Goal: Information Seeking & Learning: Learn about a topic

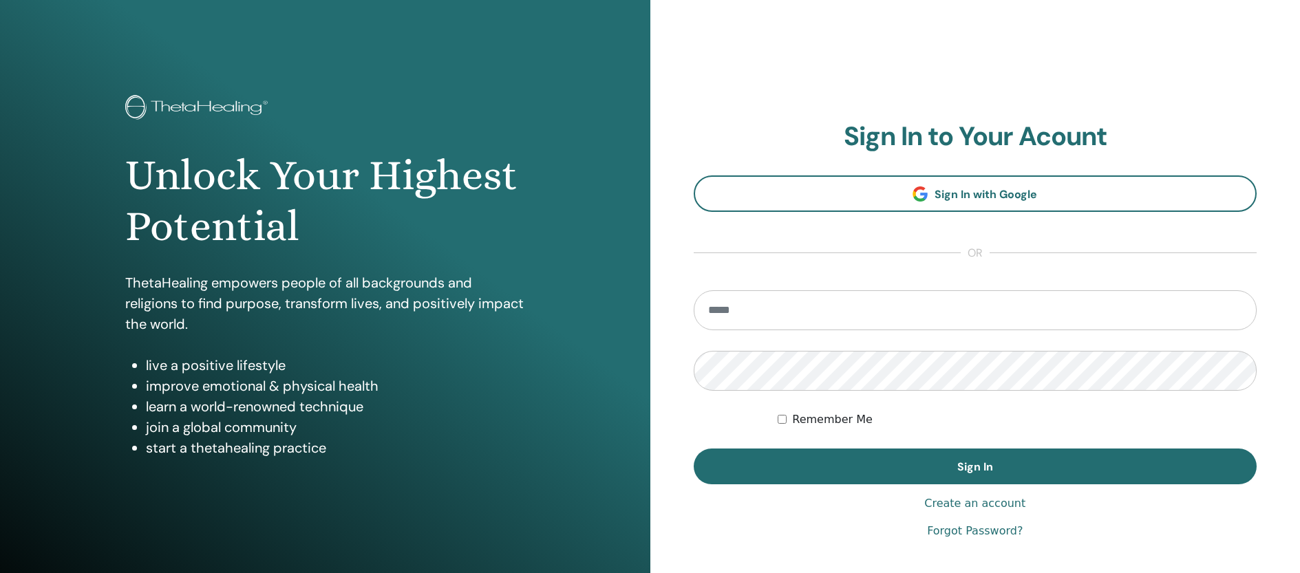
click at [781, 310] on input "email" at bounding box center [976, 310] width 564 height 40
type input "**********"
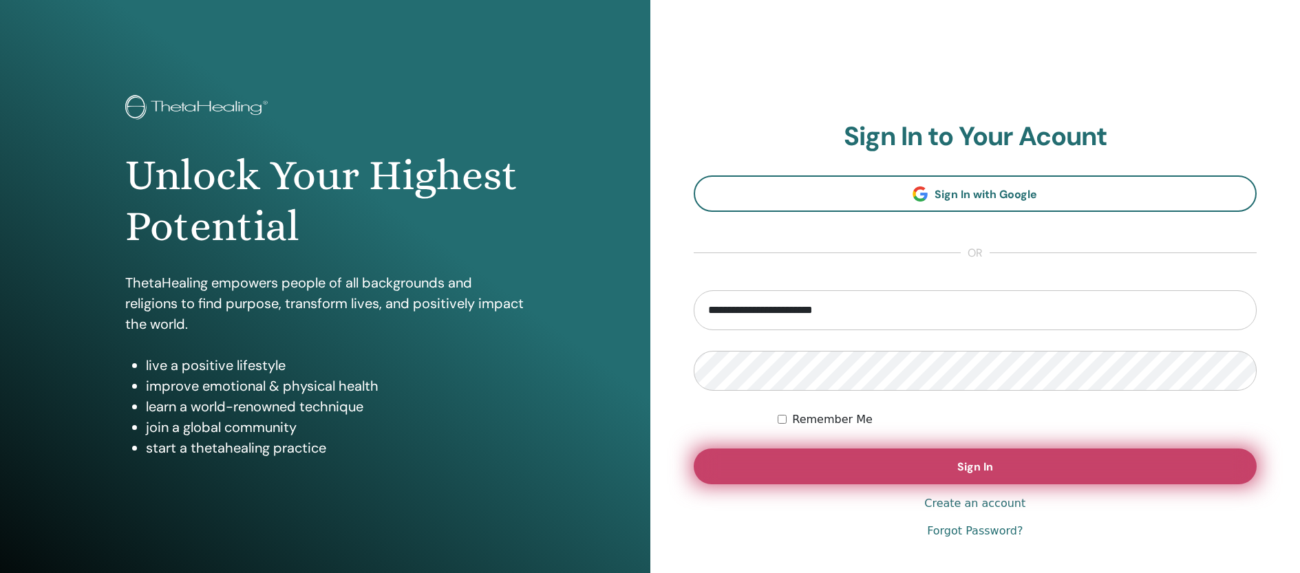
click at [1088, 454] on button "Sign In" at bounding box center [976, 467] width 564 height 36
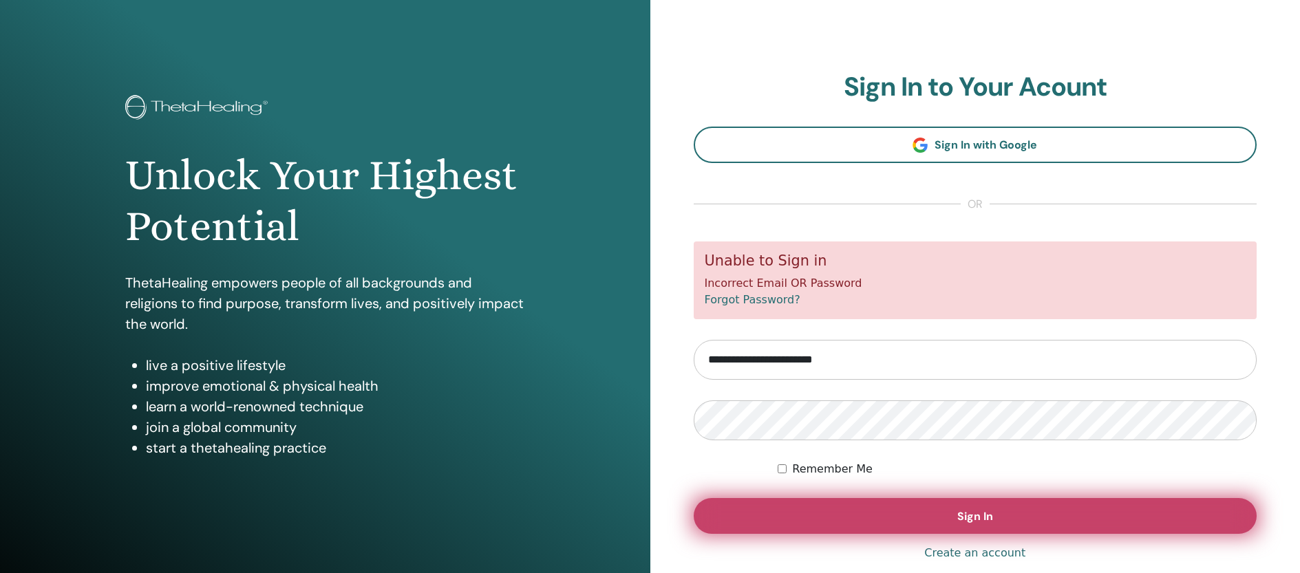
click at [959, 514] on span "Sign In" at bounding box center [975, 516] width 36 height 14
click at [976, 524] on button "Sign In" at bounding box center [976, 516] width 564 height 36
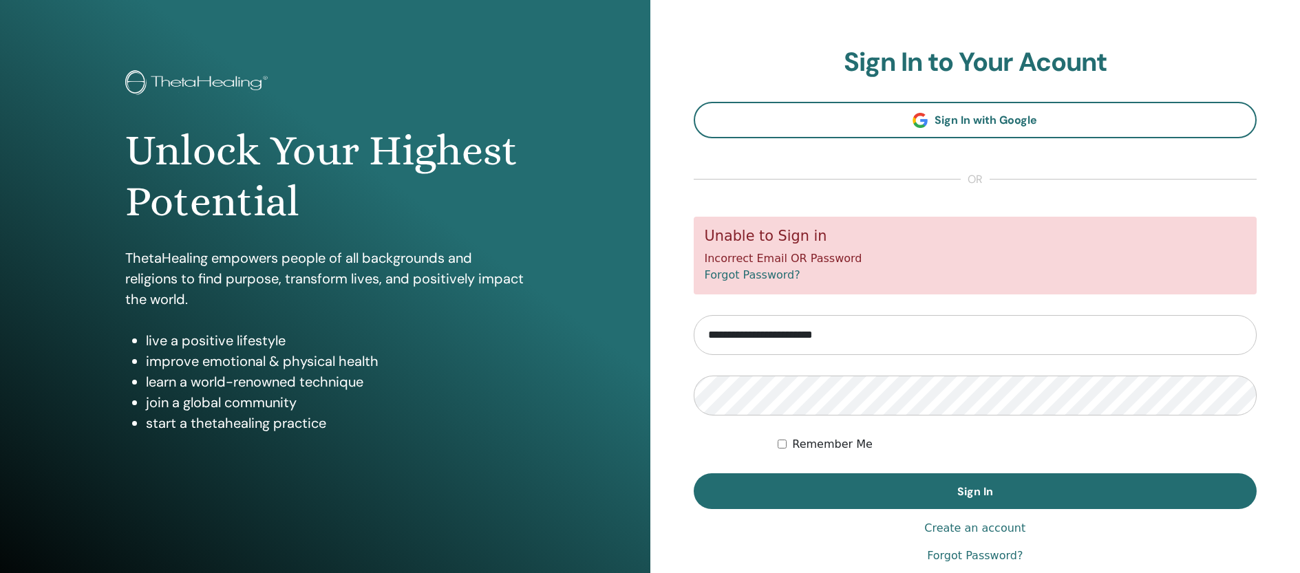
scroll to position [87, 0]
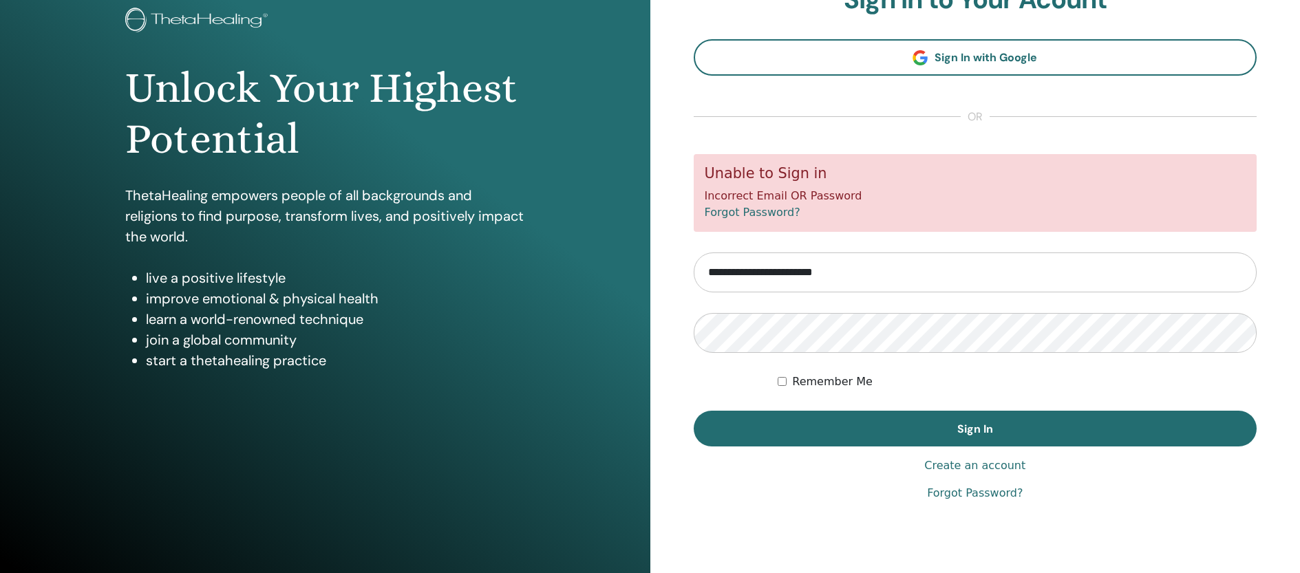
click at [777, 217] on link "Forgot Password?" at bounding box center [753, 212] width 96 height 13
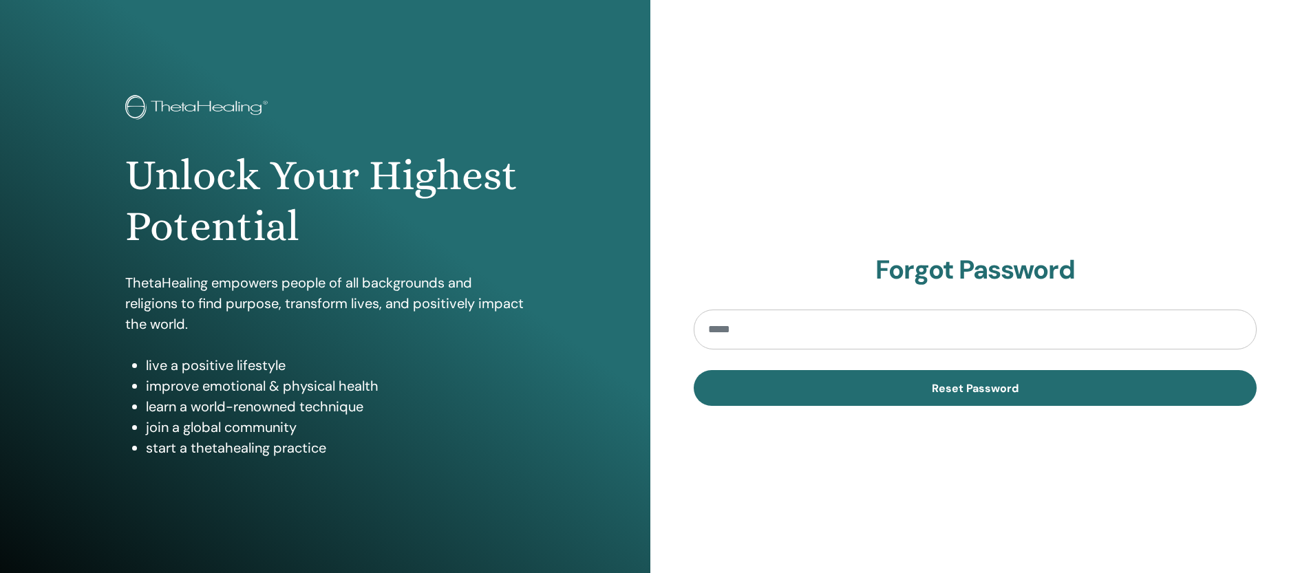
click at [778, 332] on input "email" at bounding box center [976, 330] width 564 height 40
type input "**********"
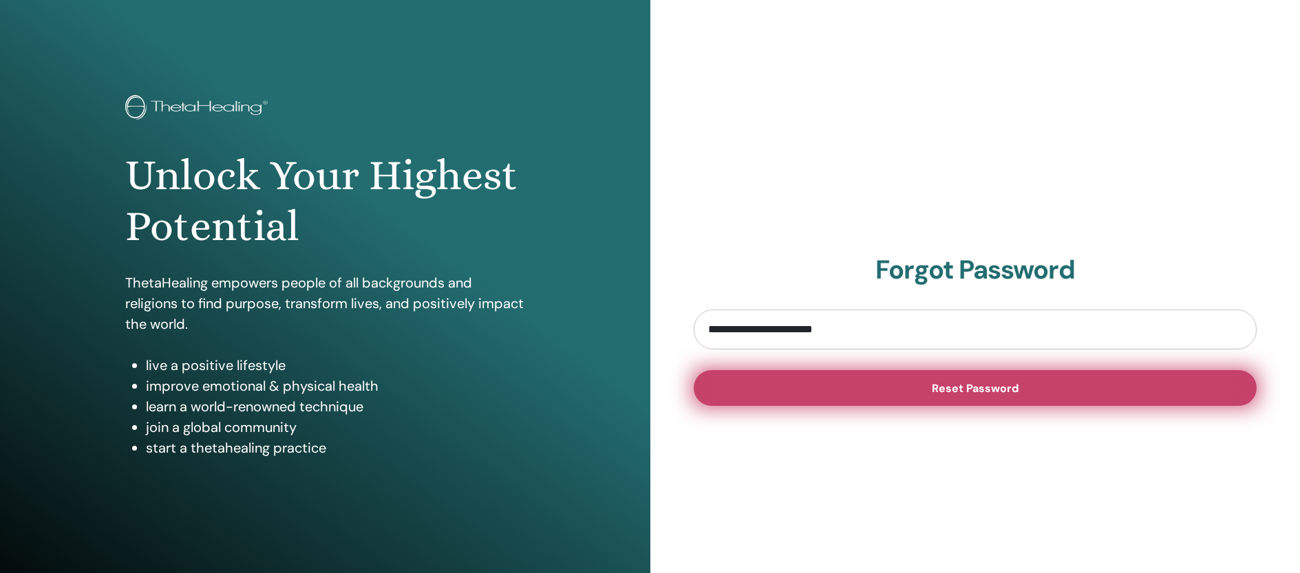
click at [944, 385] on span "Reset Password" at bounding box center [975, 388] width 87 height 14
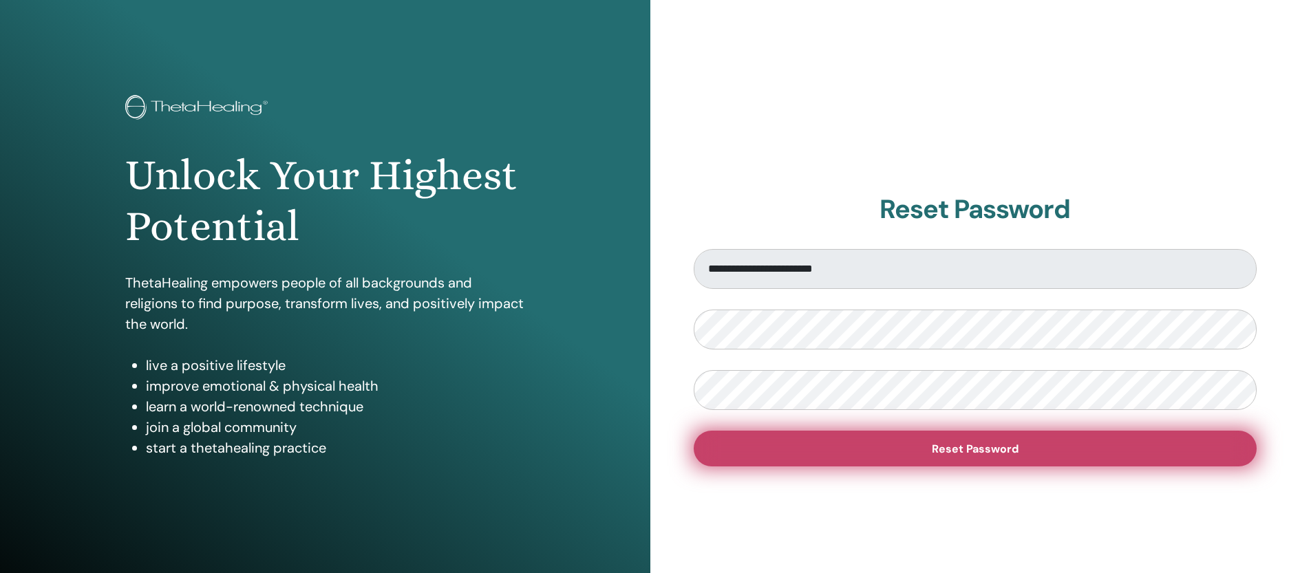
click at [970, 447] on span "Reset Password" at bounding box center [975, 449] width 87 height 14
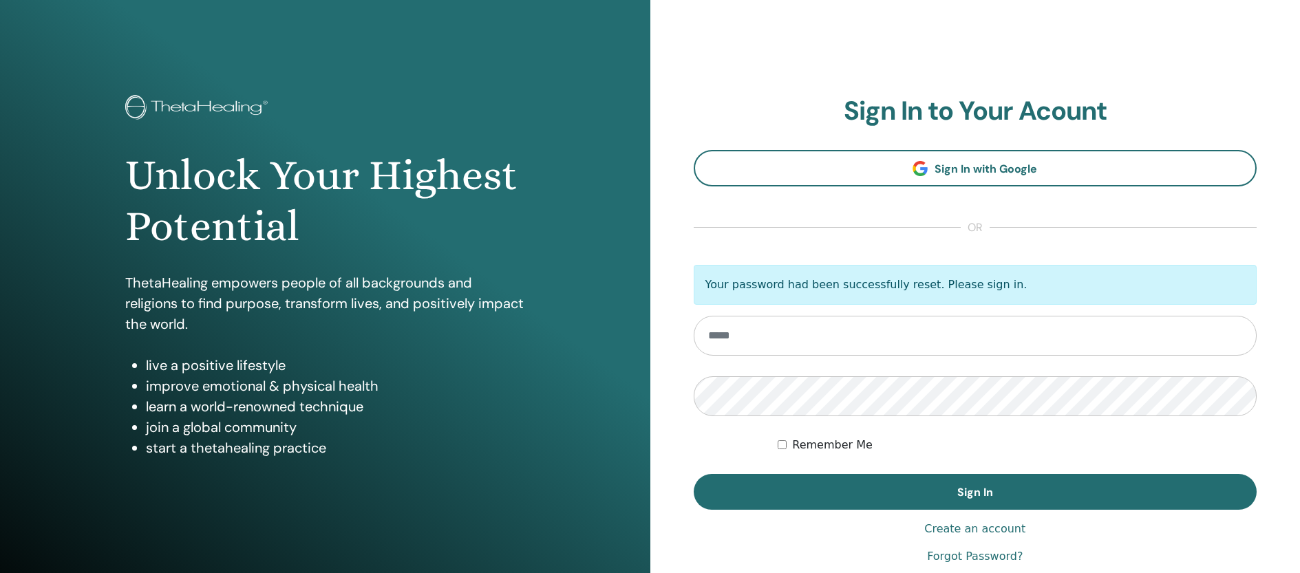
click at [855, 335] on input "email" at bounding box center [976, 336] width 564 height 40
type input "**********"
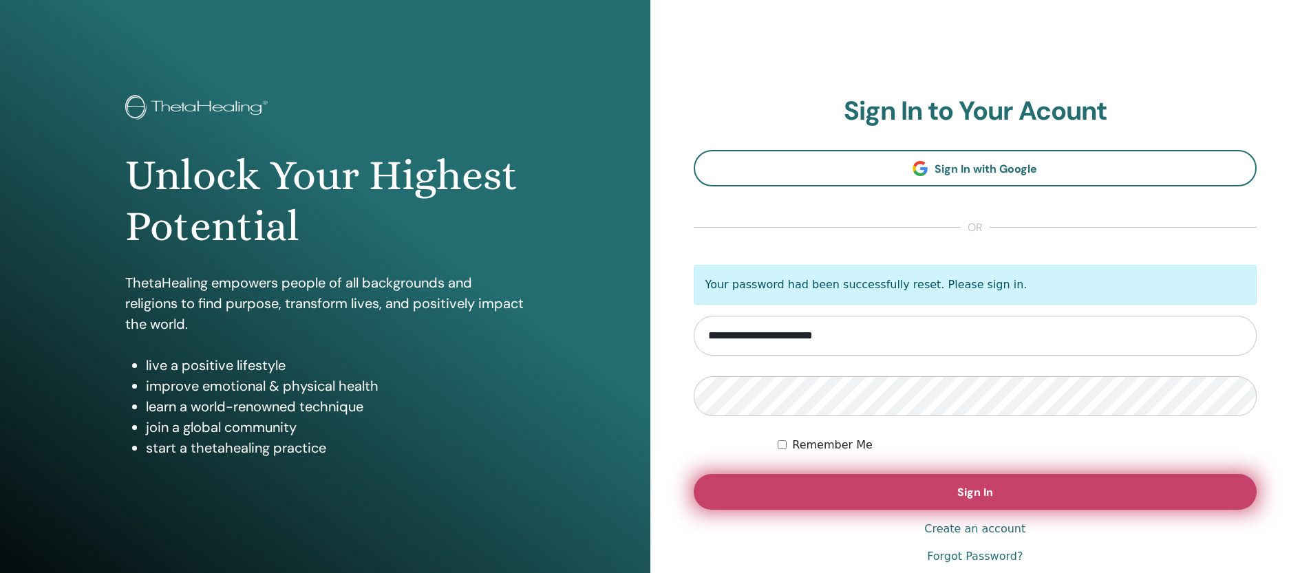
click at [914, 483] on button "Sign In" at bounding box center [976, 492] width 564 height 36
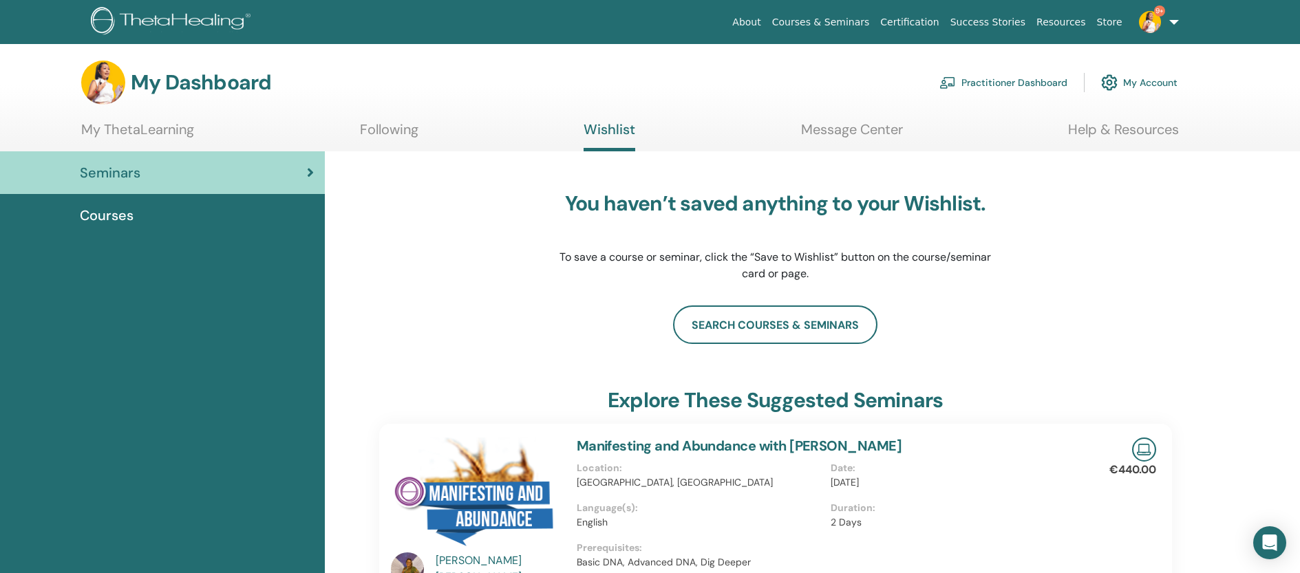
click at [172, 220] on div "Courses" at bounding box center [162, 215] width 303 height 21
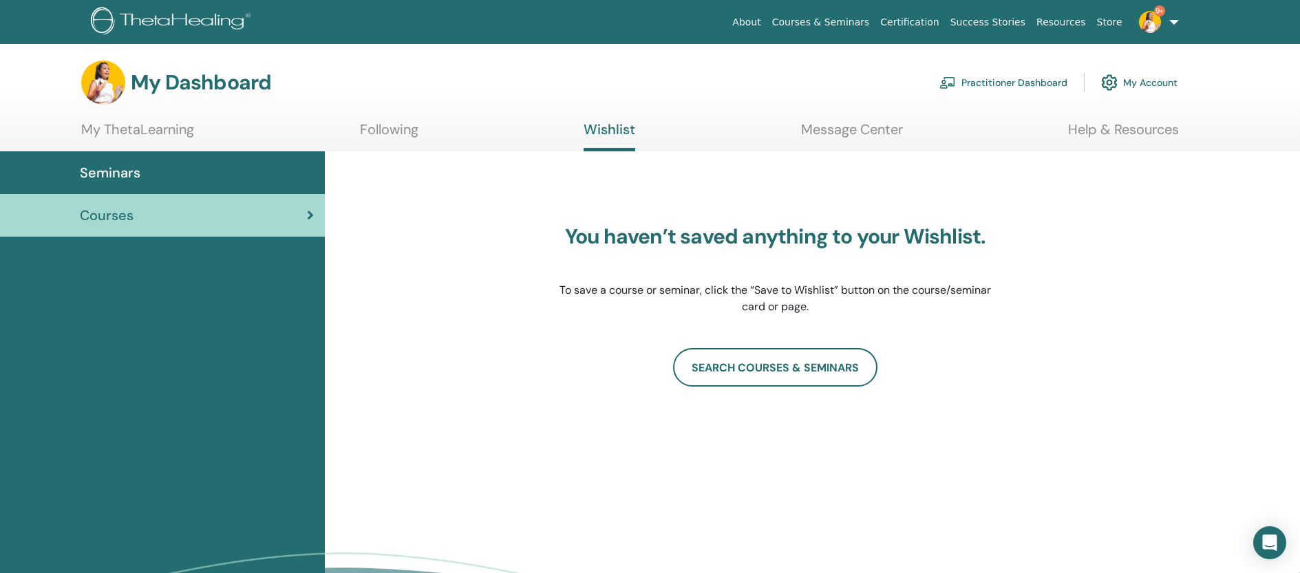
click at [836, 131] on link "Message Center" at bounding box center [852, 134] width 102 height 27
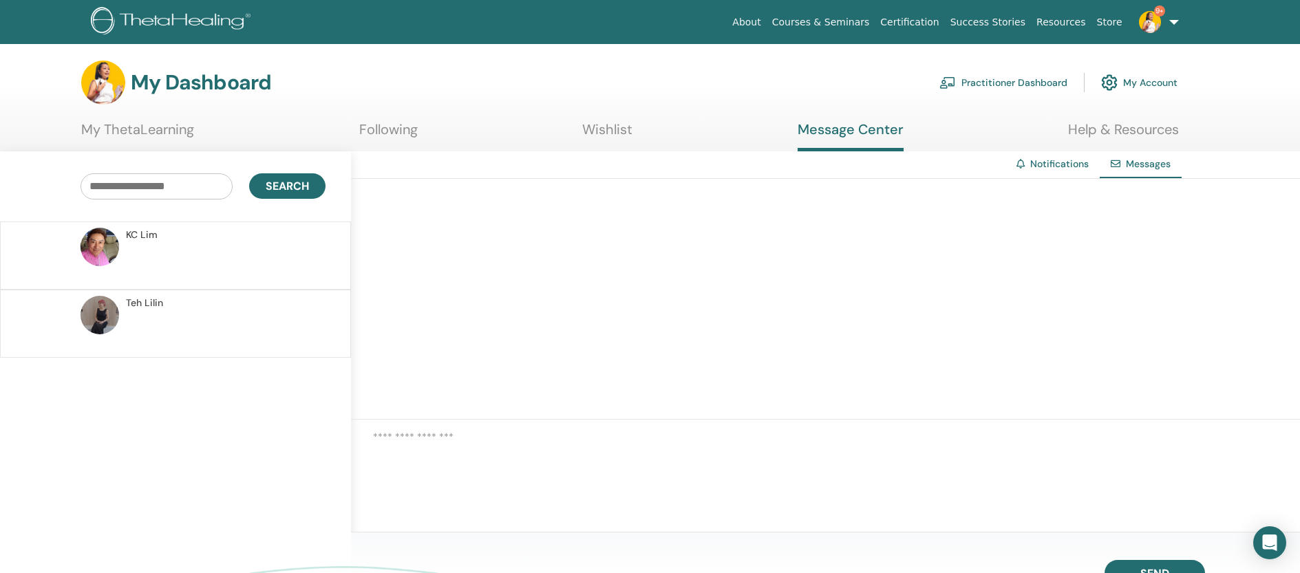
click at [1156, 19] on img at bounding box center [1150, 22] width 22 height 22
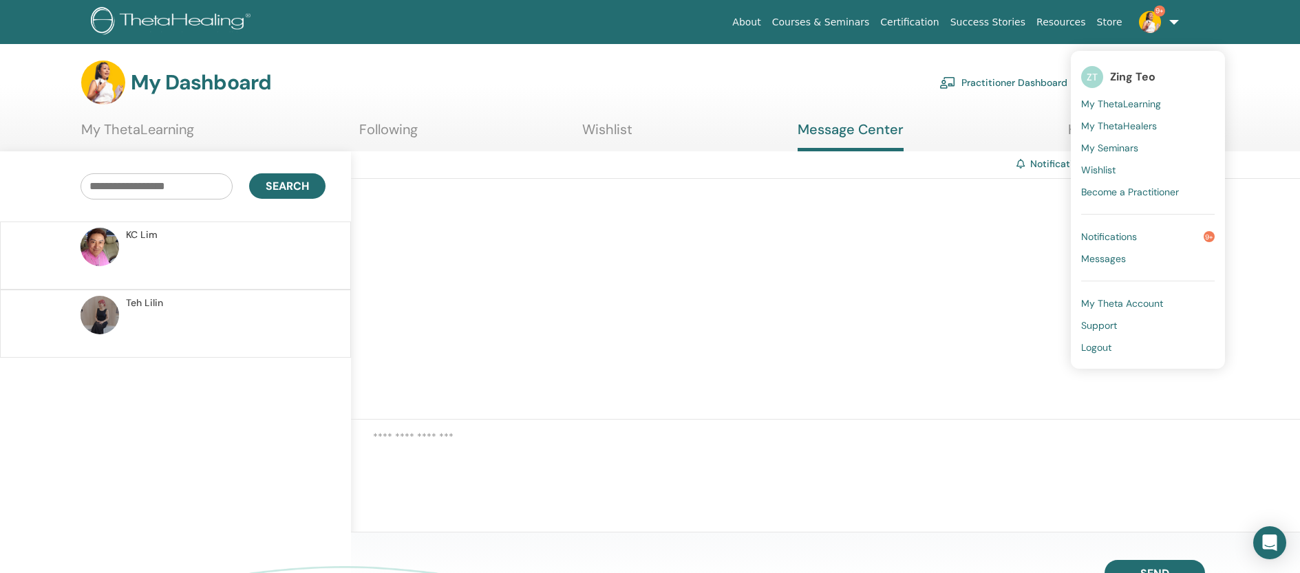
click at [1130, 236] on span "Notifications" at bounding box center [1109, 237] width 56 height 12
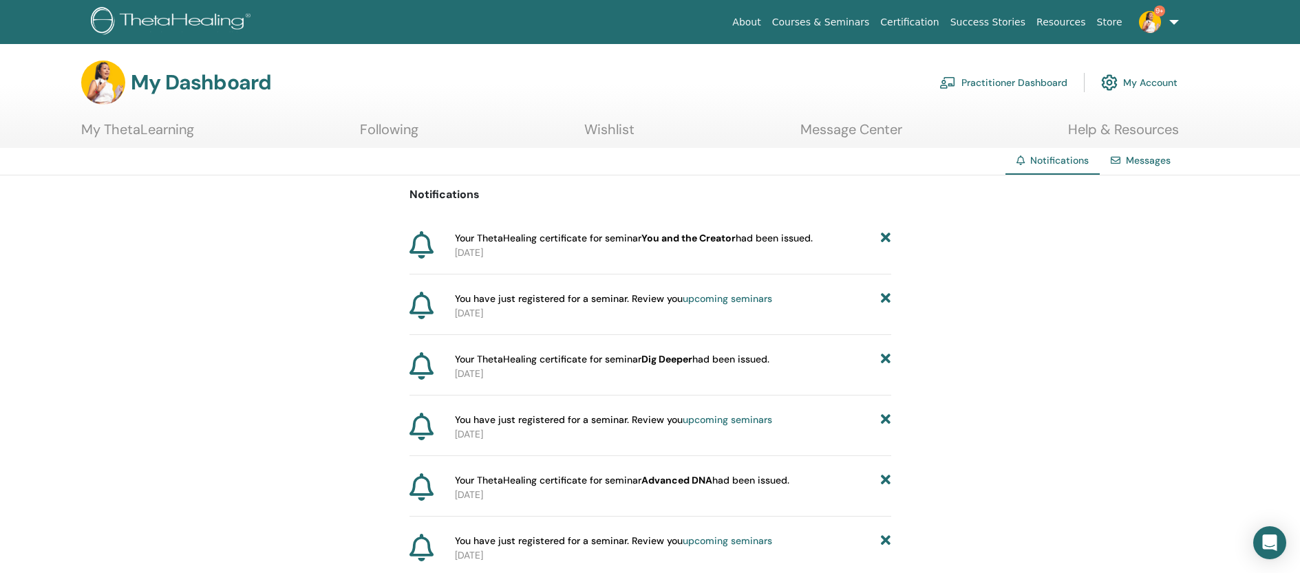
scroll to position [57, 0]
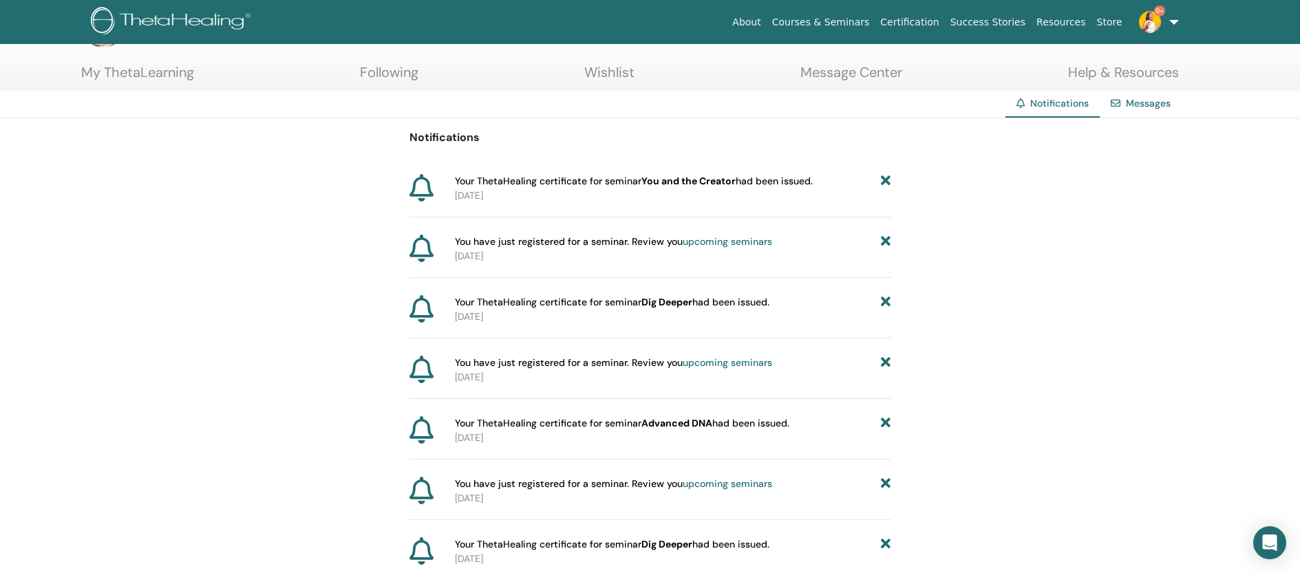
click at [696, 240] on link "upcoming seminars" at bounding box center [727, 241] width 89 height 12
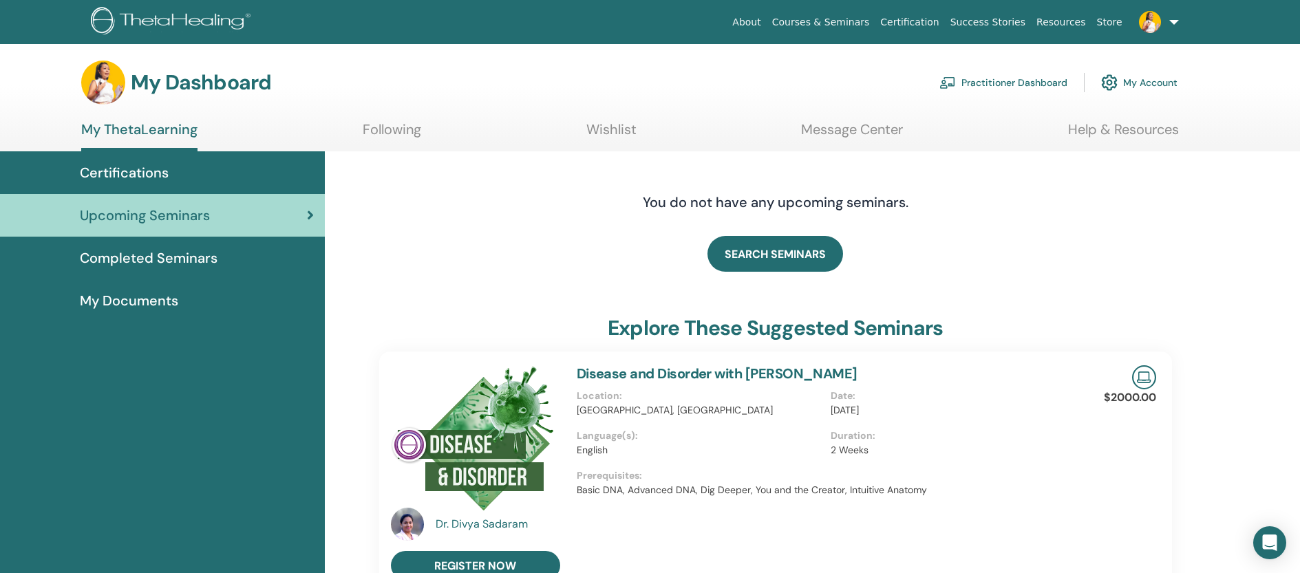
click at [199, 261] on span "Completed Seminars" at bounding box center [149, 258] width 138 height 21
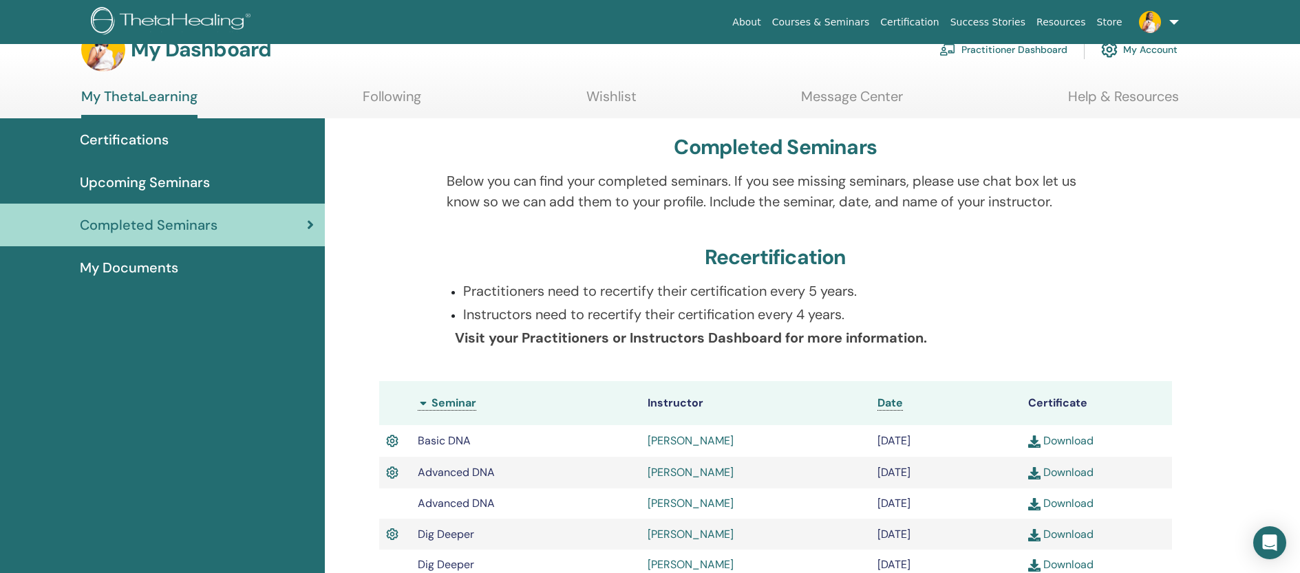
scroll to position [20, 0]
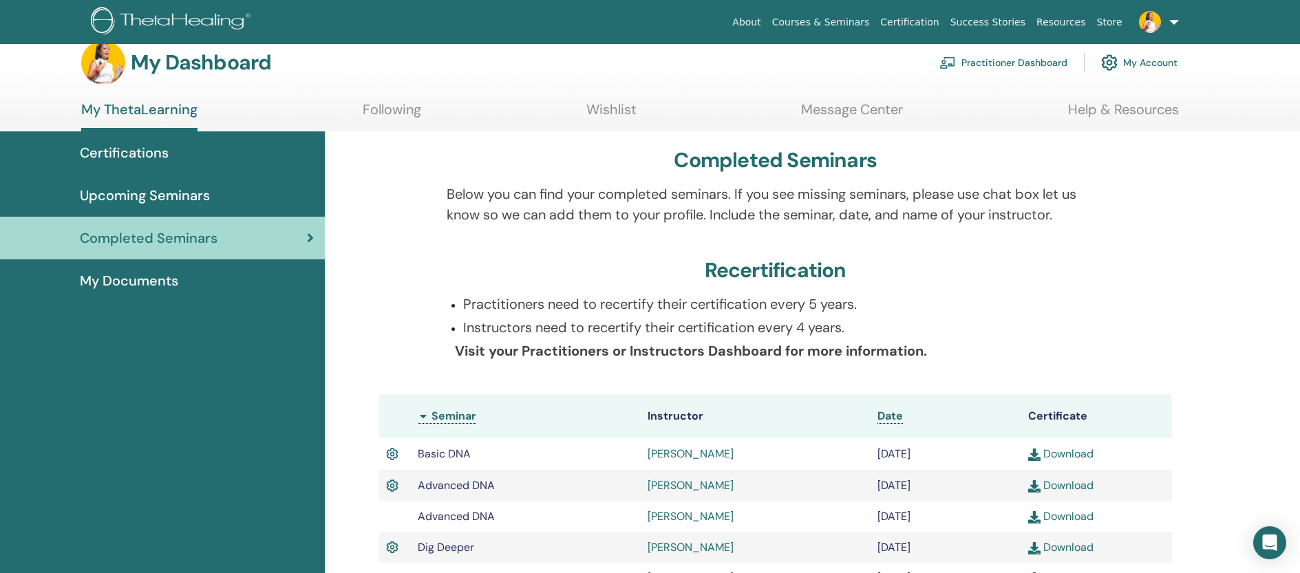
click at [149, 151] on span "Certifications" at bounding box center [124, 152] width 89 height 21
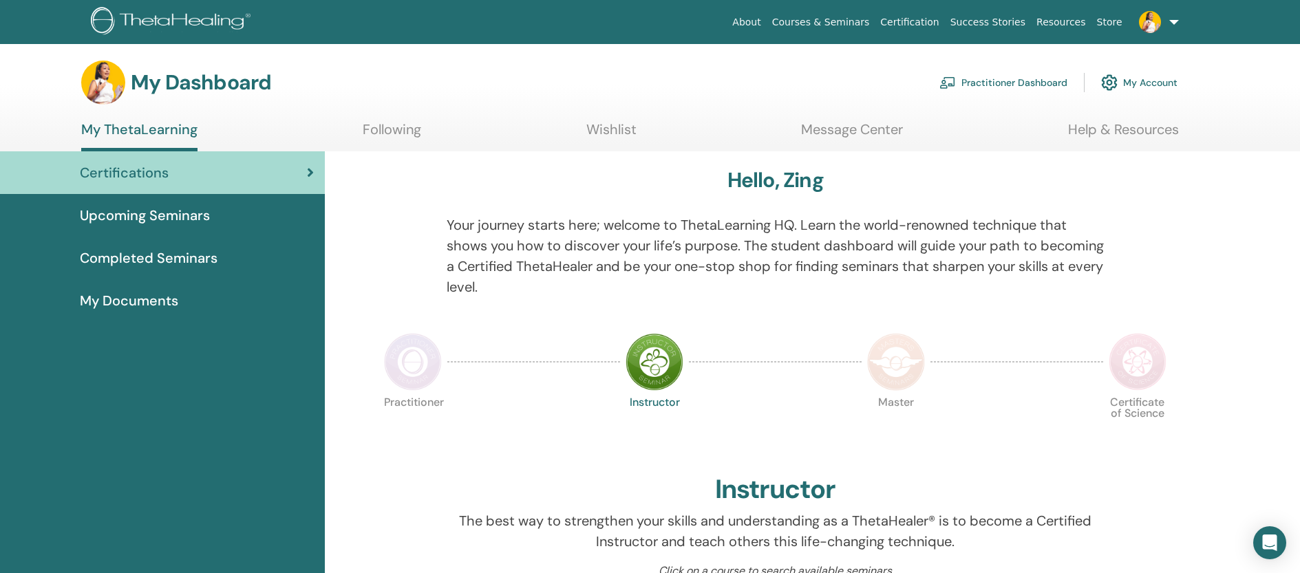
click at [994, 86] on link "Practitioner Dashboard" at bounding box center [1004, 82] width 128 height 30
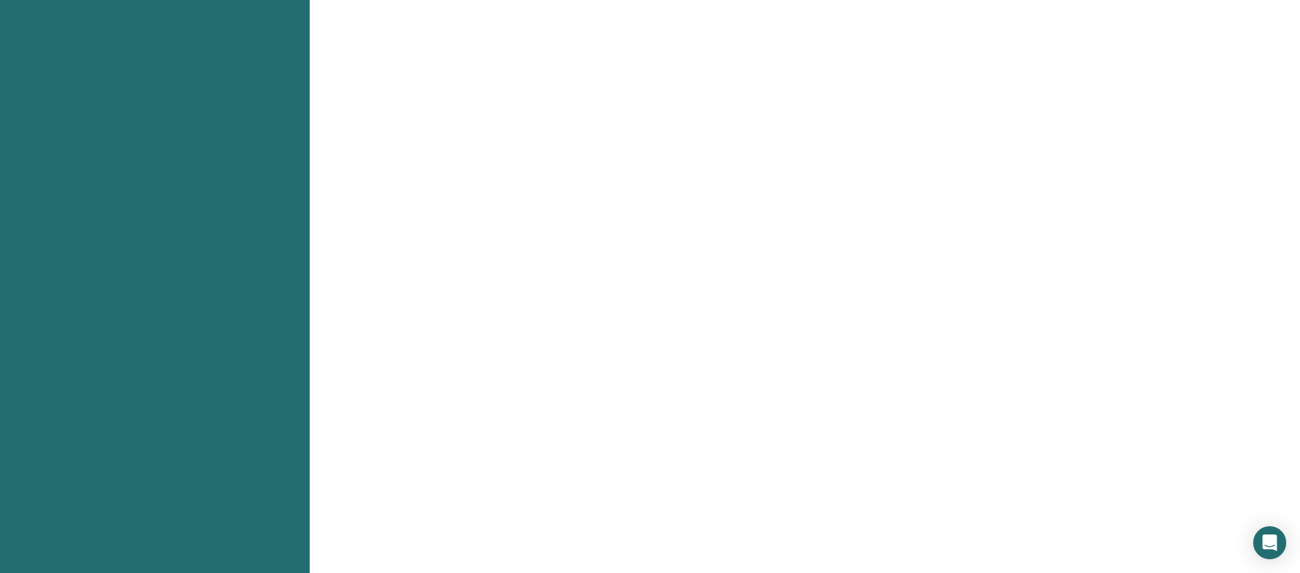
scroll to position [1070, 0]
click at [1262, 540] on icon "Open Intercom Messenger" at bounding box center [1270, 543] width 18 height 18
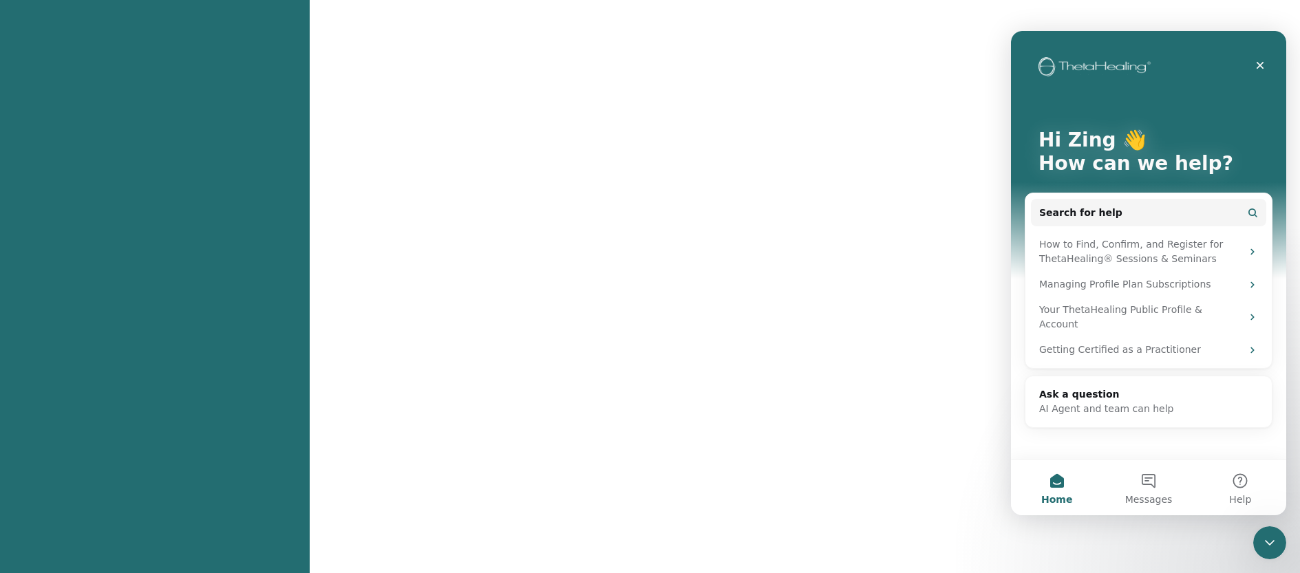
scroll to position [0, 0]
click at [1127, 215] on button "Search for help" at bounding box center [1148, 213] width 235 height 28
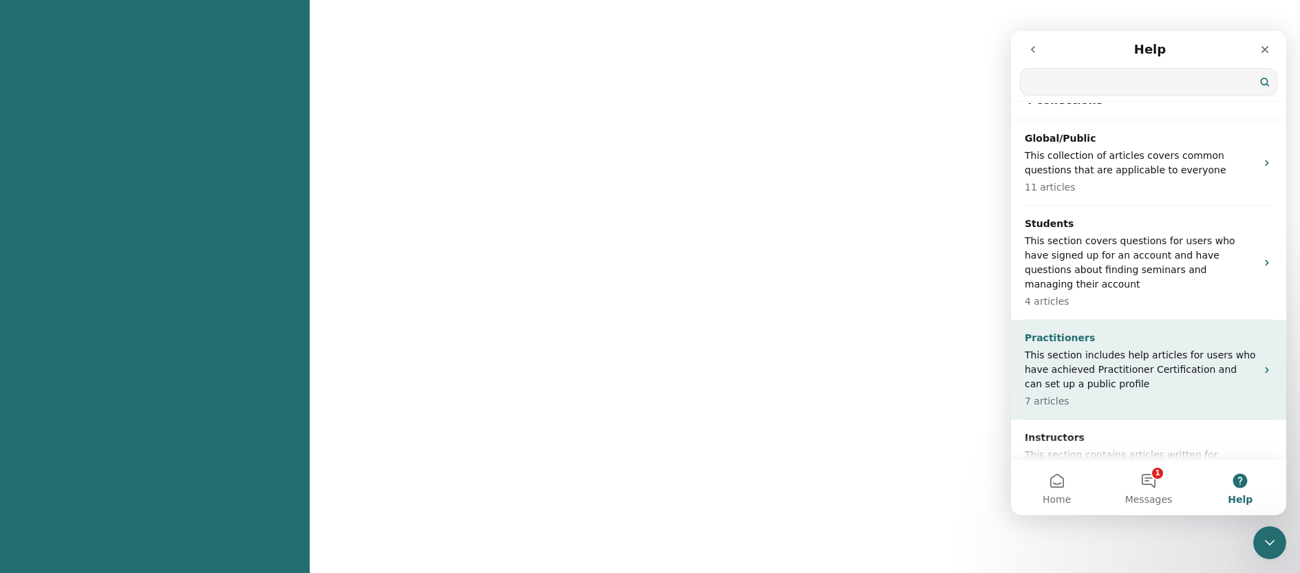
scroll to position [82, 0]
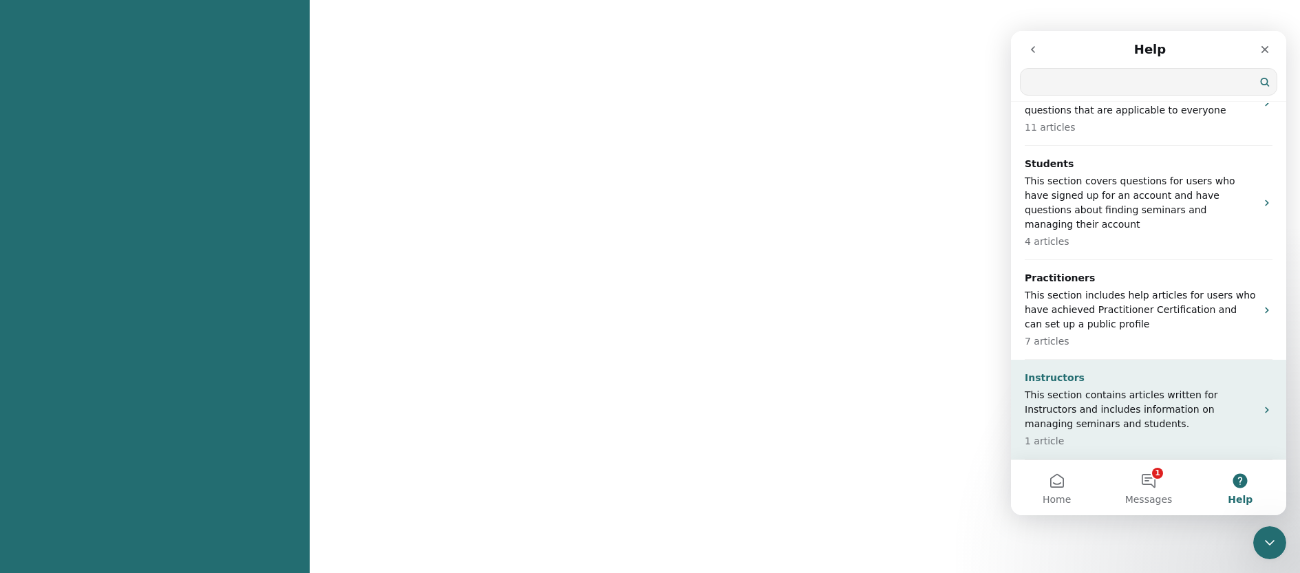
click at [1093, 416] on p "This section contains articles written for Instructors and includes information…" at bounding box center [1140, 409] width 231 height 43
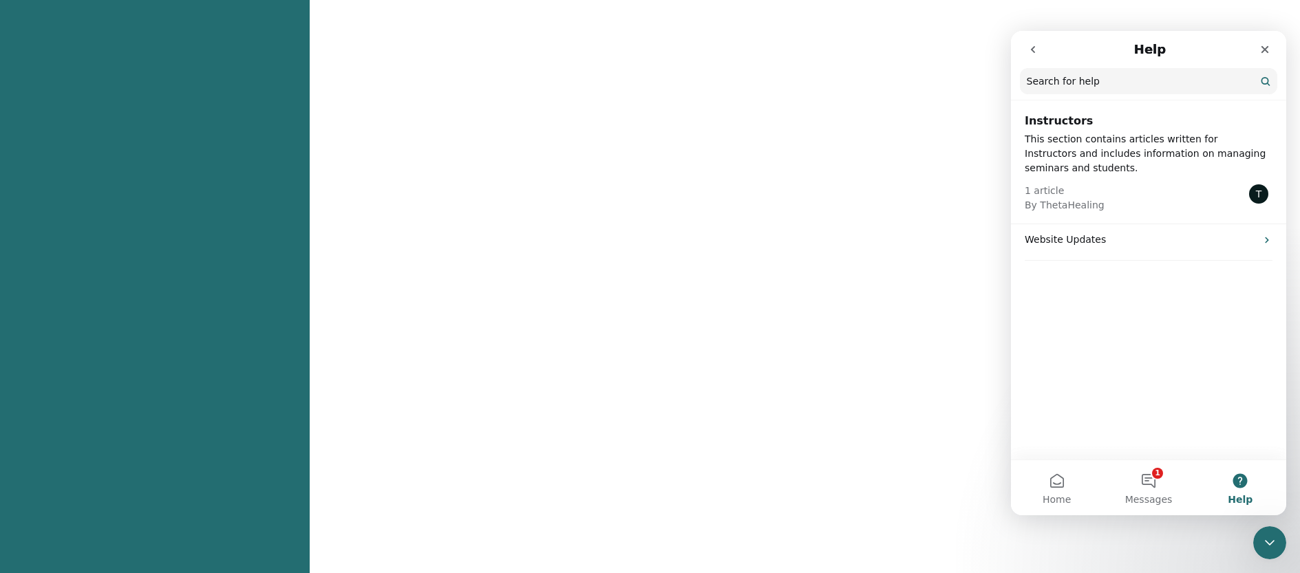
scroll to position [81, 0]
click at [1079, 86] on input "Search for help" at bounding box center [1149, 82] width 256 height 26
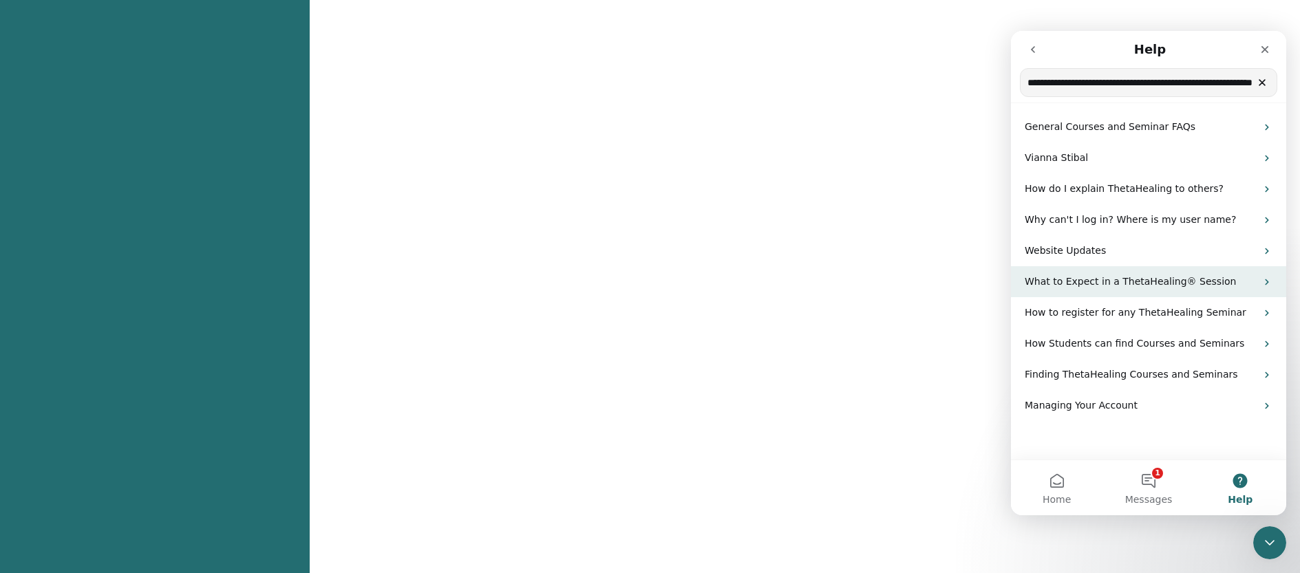
scroll to position [1171, 0]
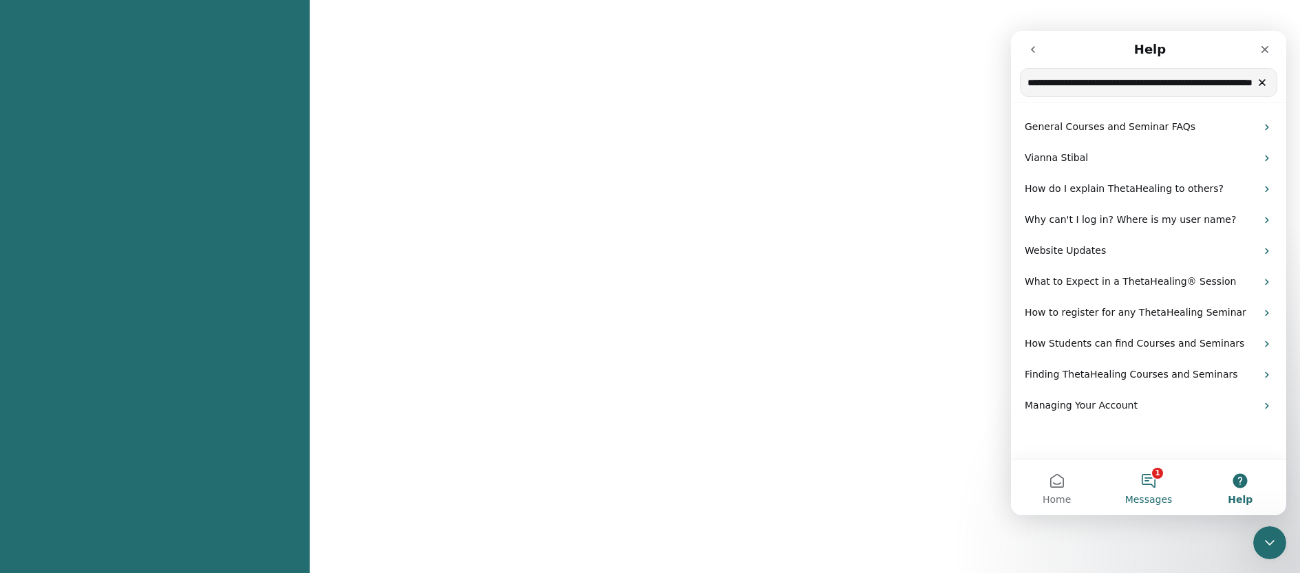
type input "**********"
click at [1160, 478] on button "1 Messages" at bounding box center [1149, 487] width 92 height 55
